Goal: Navigation & Orientation: Find specific page/section

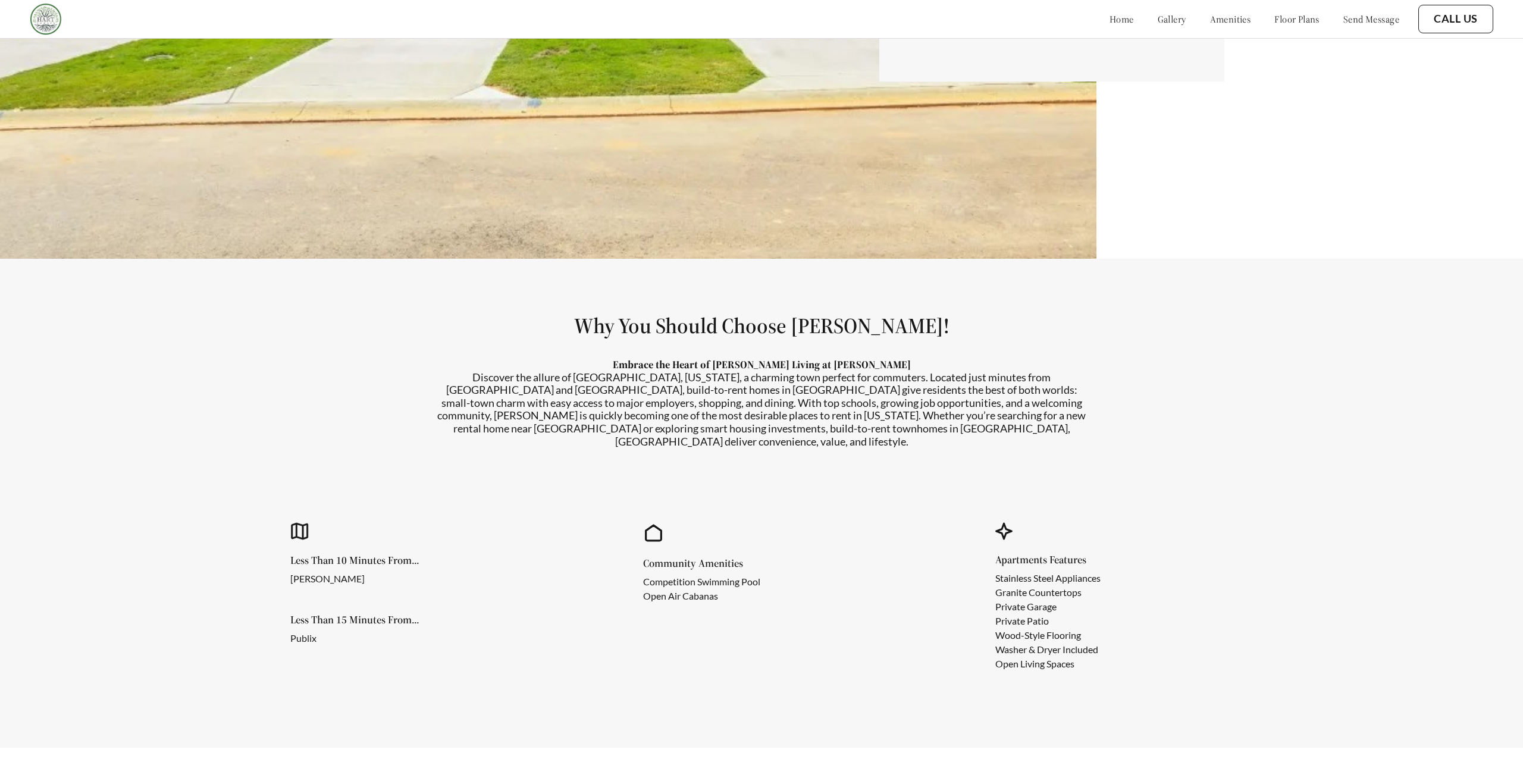
scroll to position [530, 0]
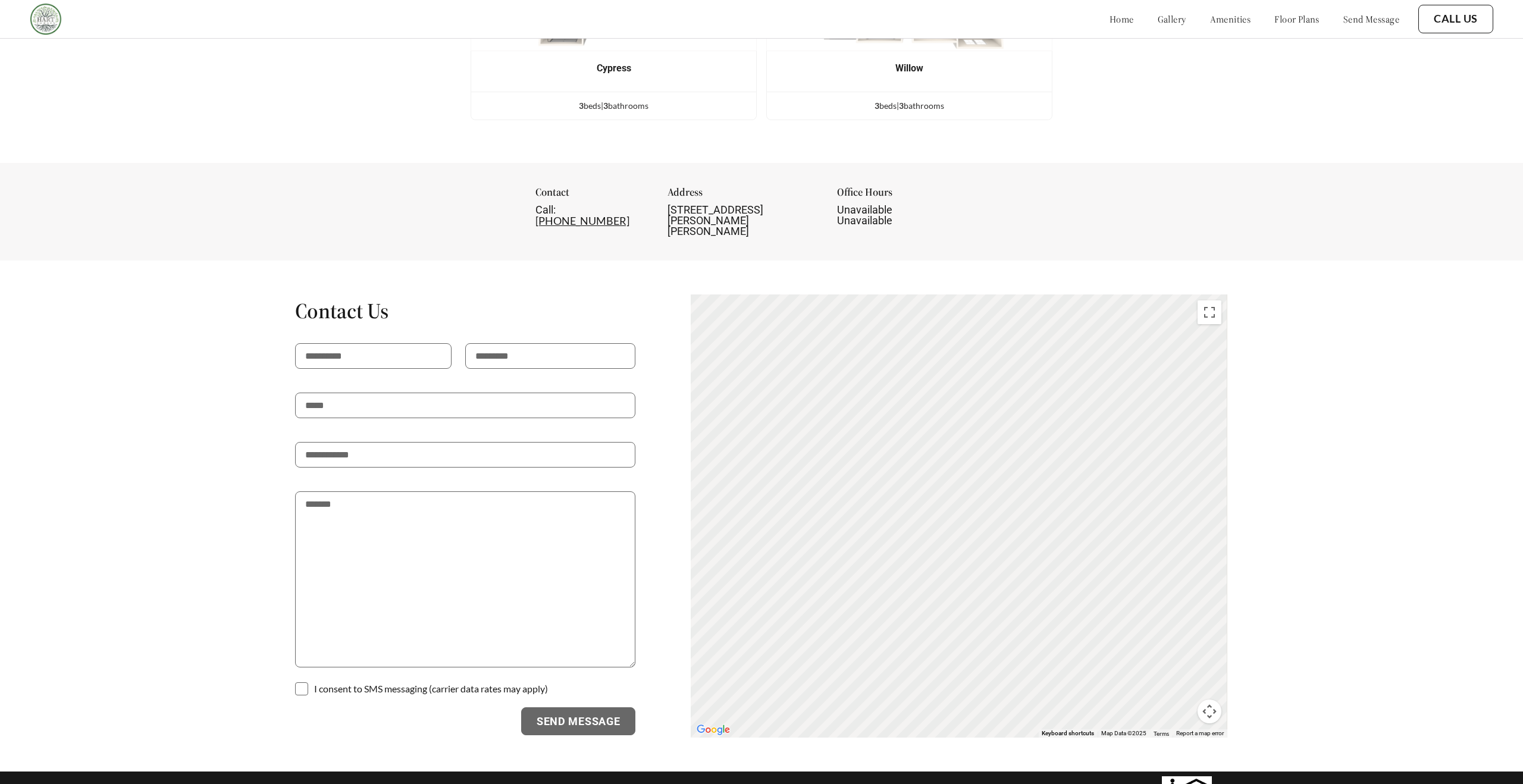
scroll to position [1519, 0]
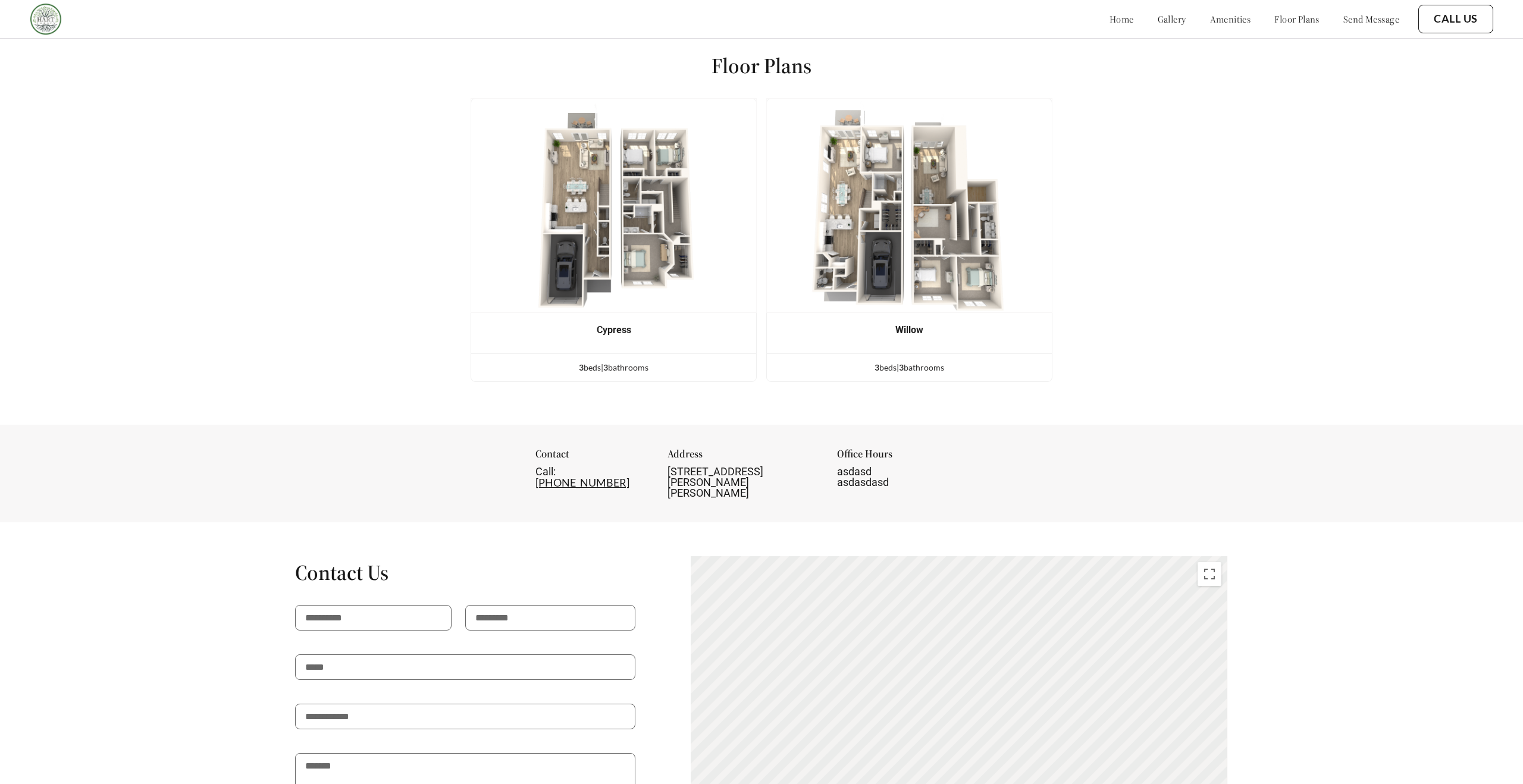
scroll to position [1372, 0]
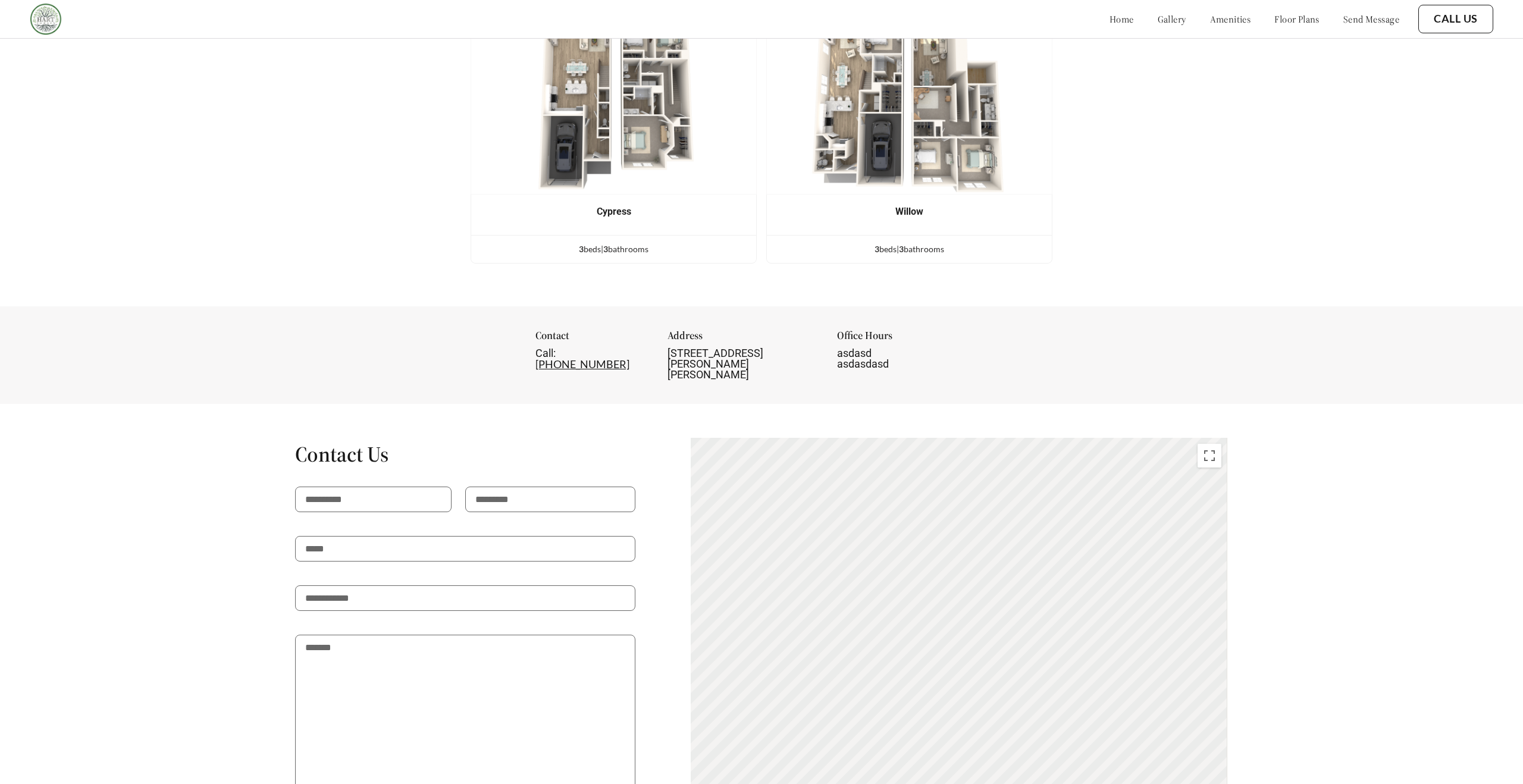
click at [837, 348] on div "asdasd asdasdasd" at bounding box center [913, 359] width 151 height 22
click at [836, 359] on div "Contact Call: (864) 387-2883 Address 317 Hart Townes Way, Woodruff, SC 29388 Of…" at bounding box center [761, 355] width 1523 height 98
click at [837, 357] on span "asdasdasd" at bounding box center [863, 363] width 52 height 12
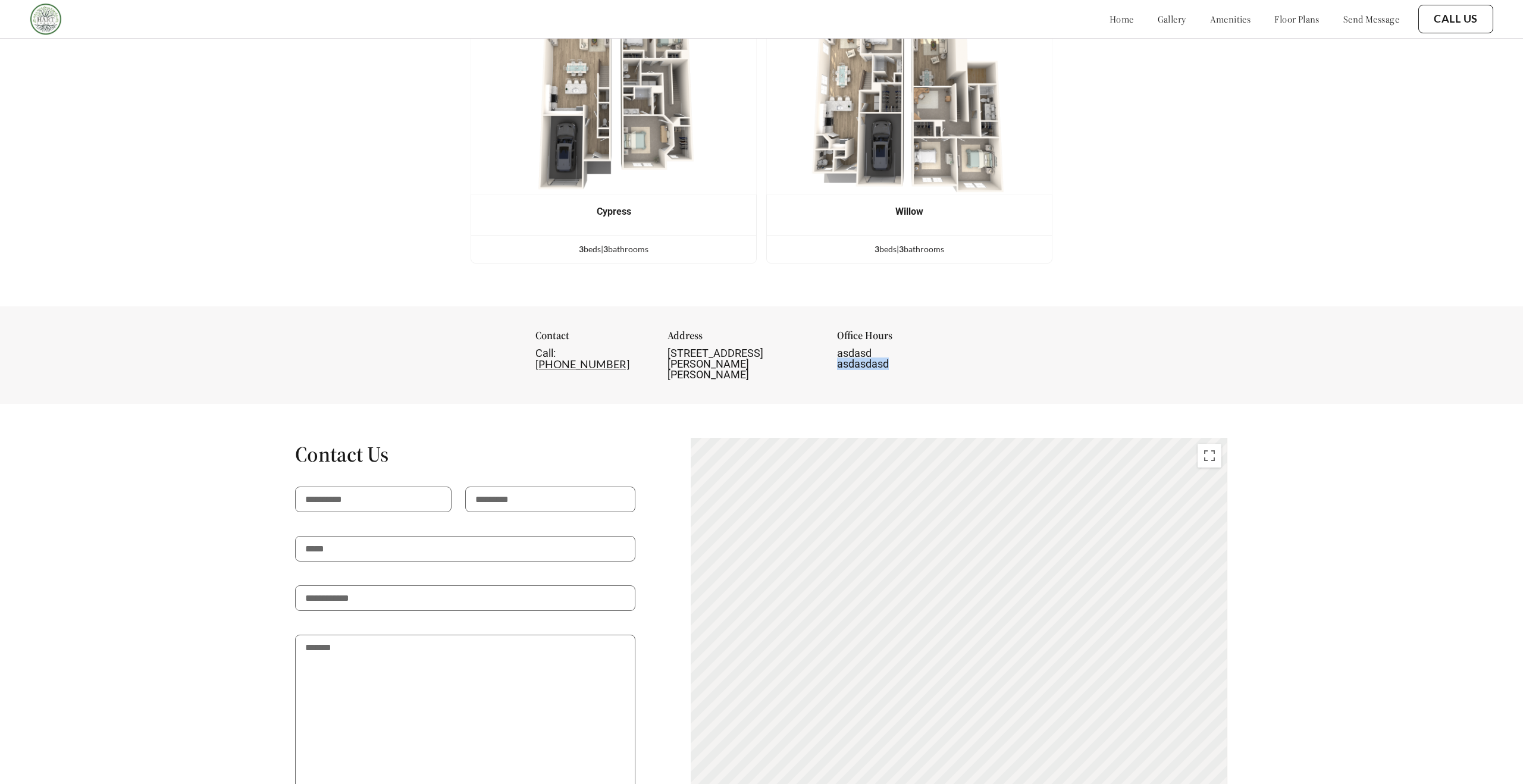
click at [837, 357] on span "asdasdasd" at bounding box center [863, 363] width 52 height 12
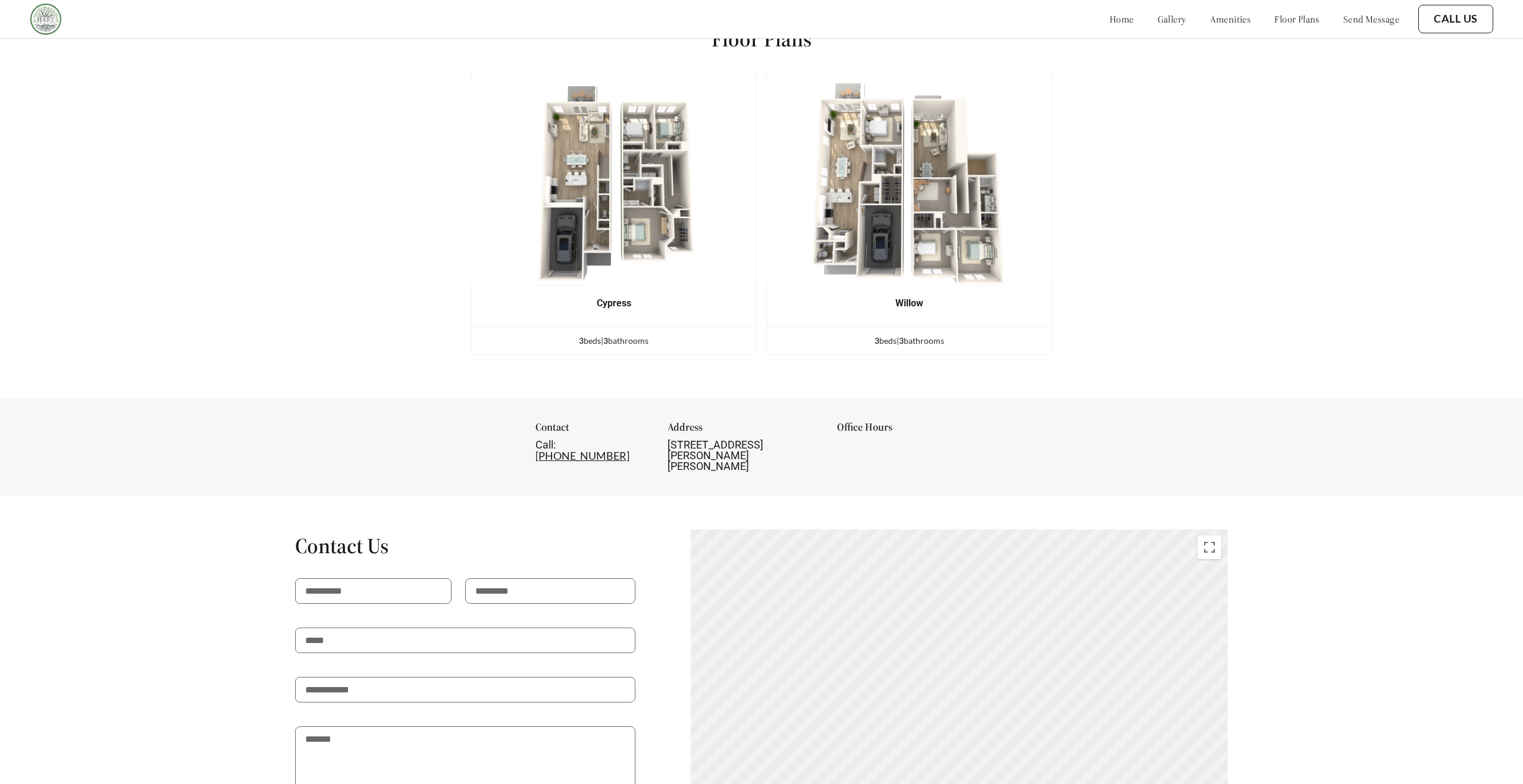
scroll to position [1226, 0]
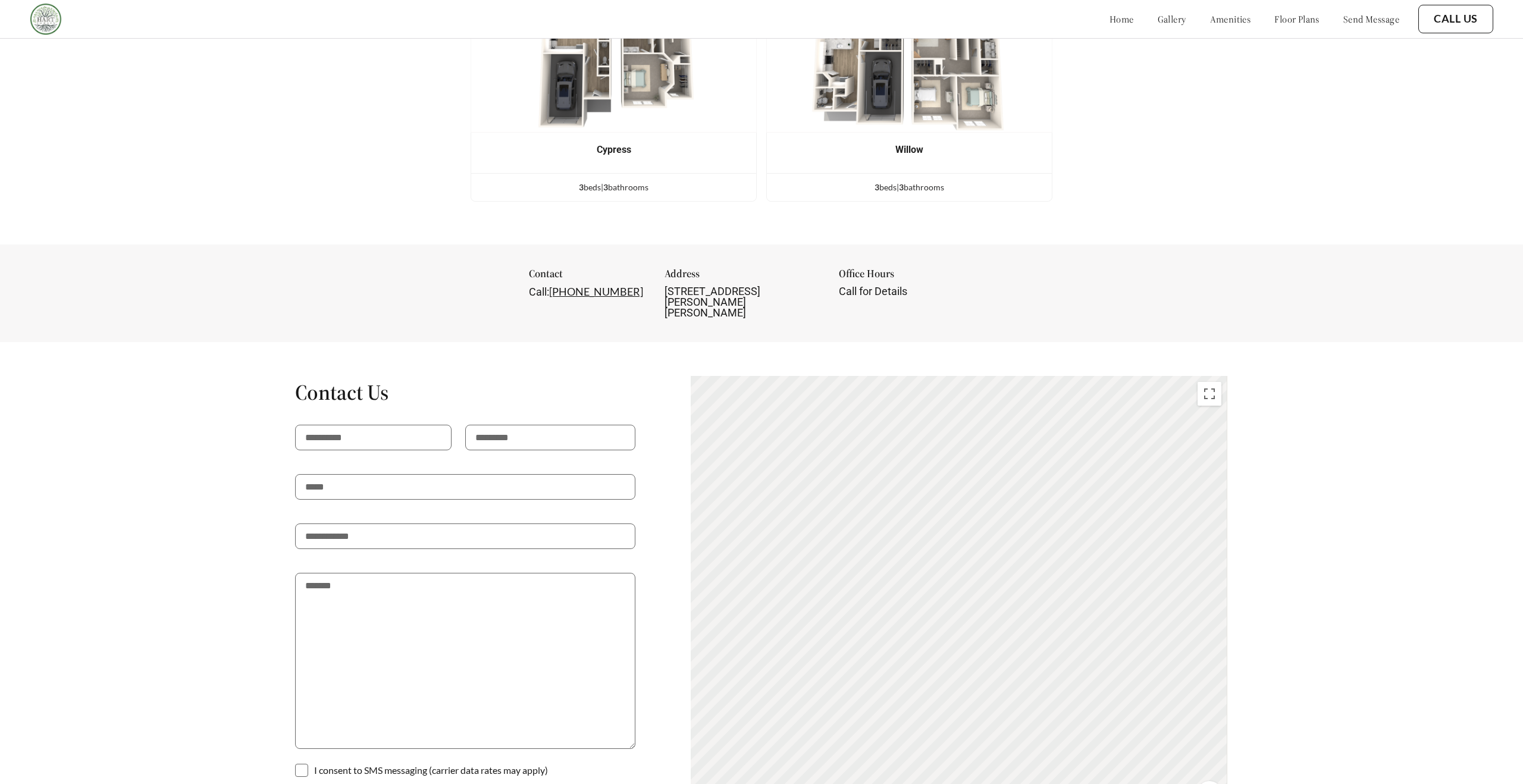
scroll to position [1518, 0]
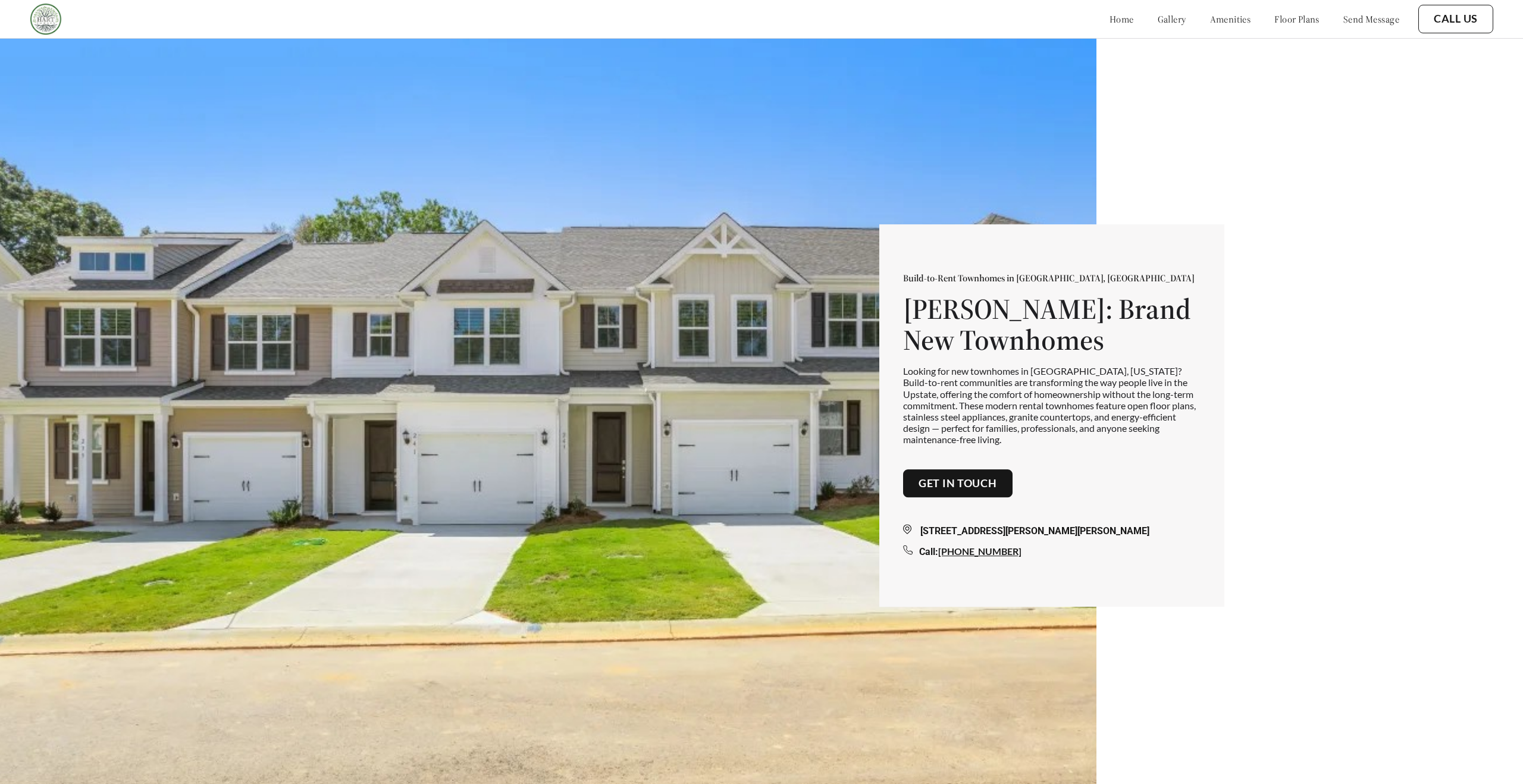
click at [1208, 200] on div "Build-to-Rent Townhomes in Woodruff, SC Hart Townes: Brand New Townhomes Lookin…" at bounding box center [761, 411] width 1523 height 822
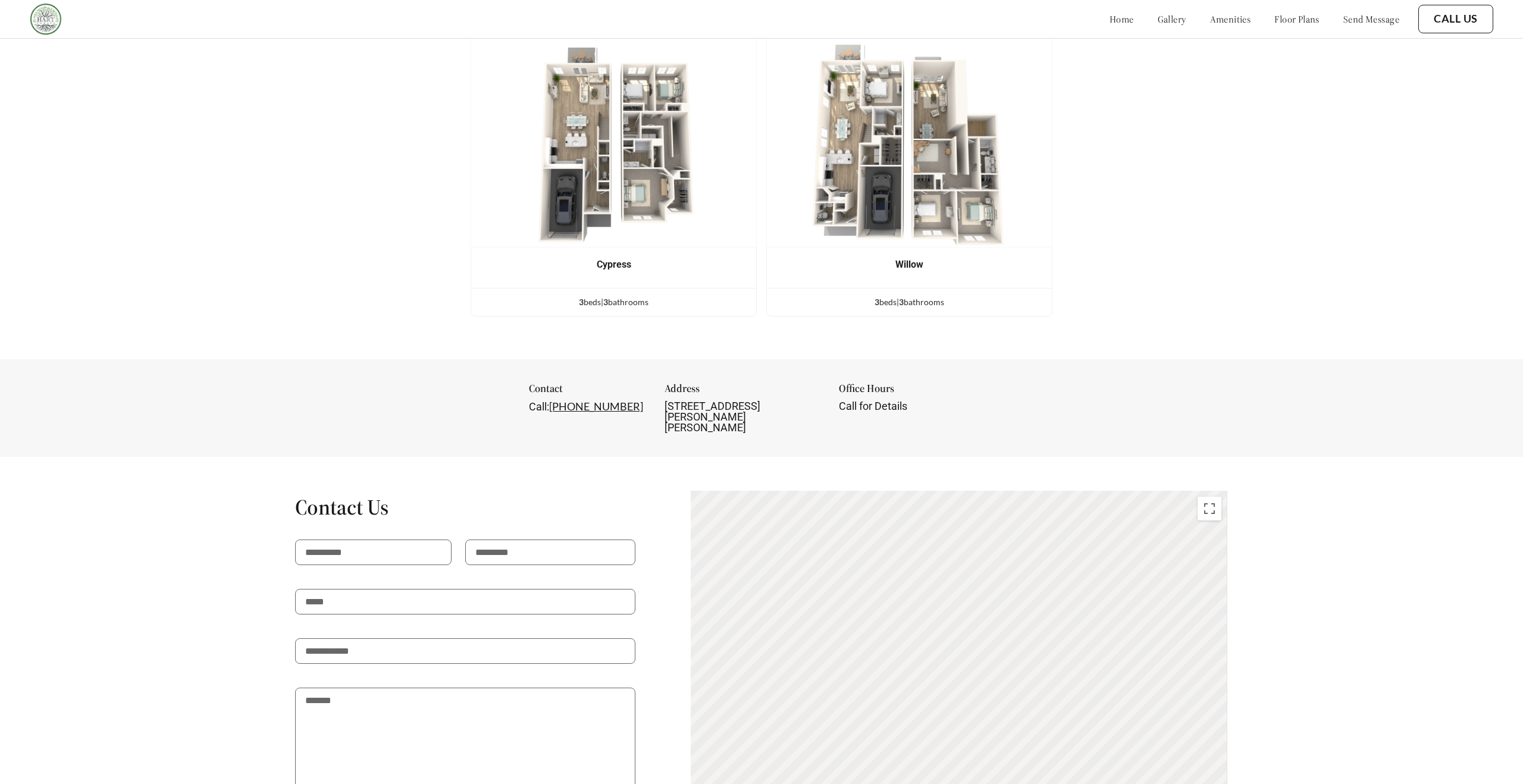
scroll to position [1350, 0]
